Goal: Transaction & Acquisition: Subscribe to service/newsletter

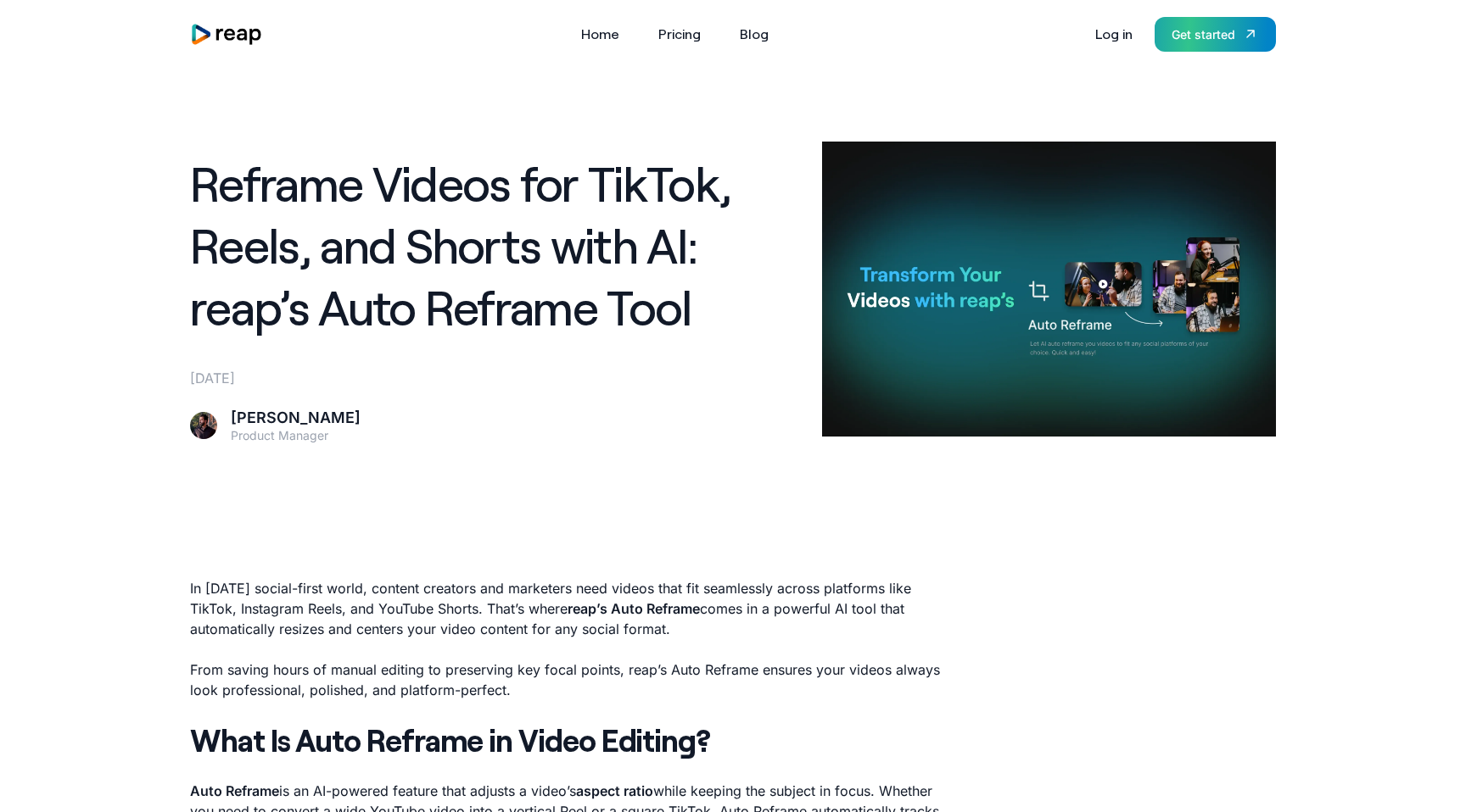
click at [1212, 17] on link "Get started" at bounding box center [1215, 34] width 121 height 35
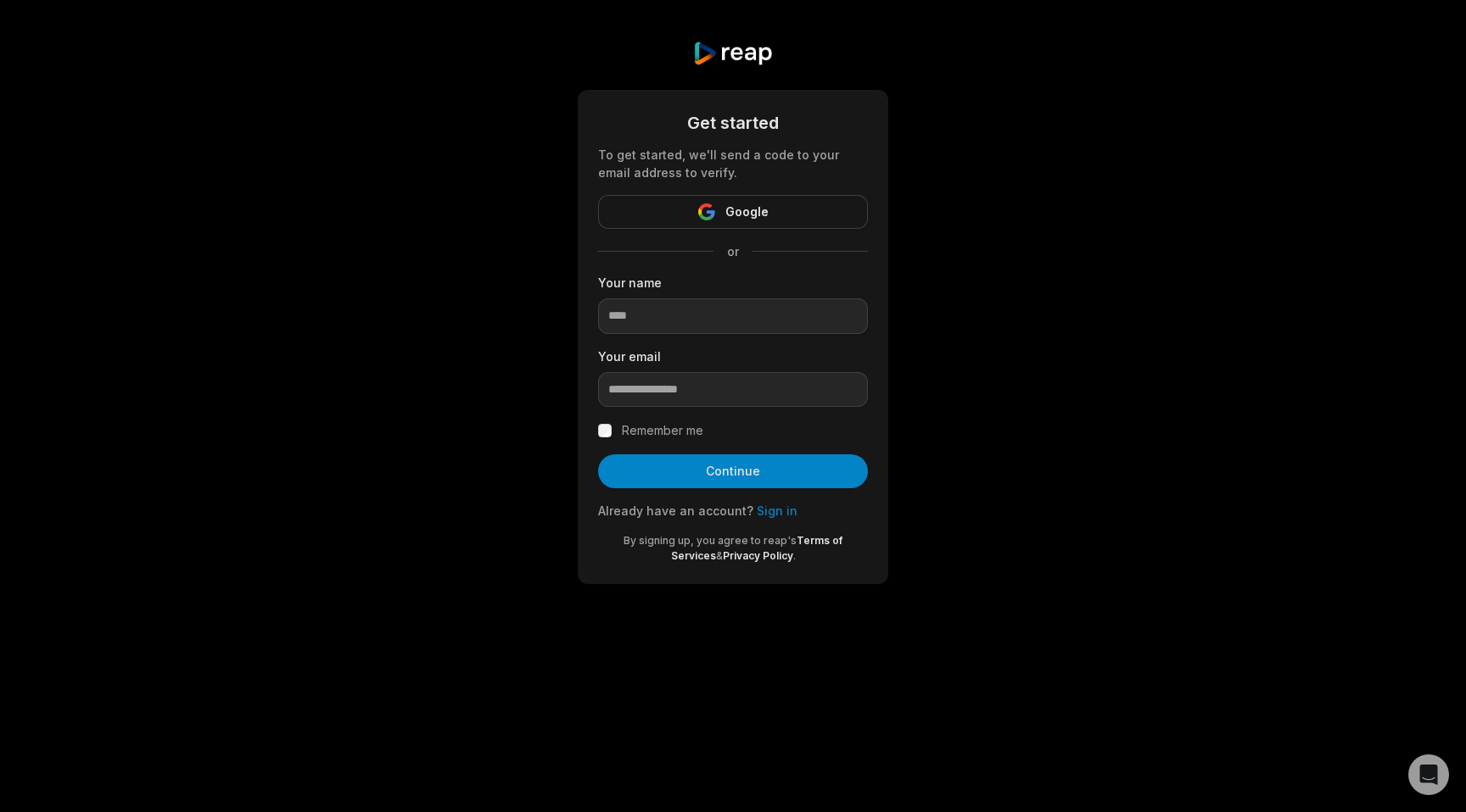
click at [774, 192] on form "Get started To get started, we'll send a code to your email address to verify. …" at bounding box center [733, 337] width 270 height 454
click at [769, 213] on button "Google" at bounding box center [733, 212] width 270 height 34
